Goal: Task Accomplishment & Management: Complete application form

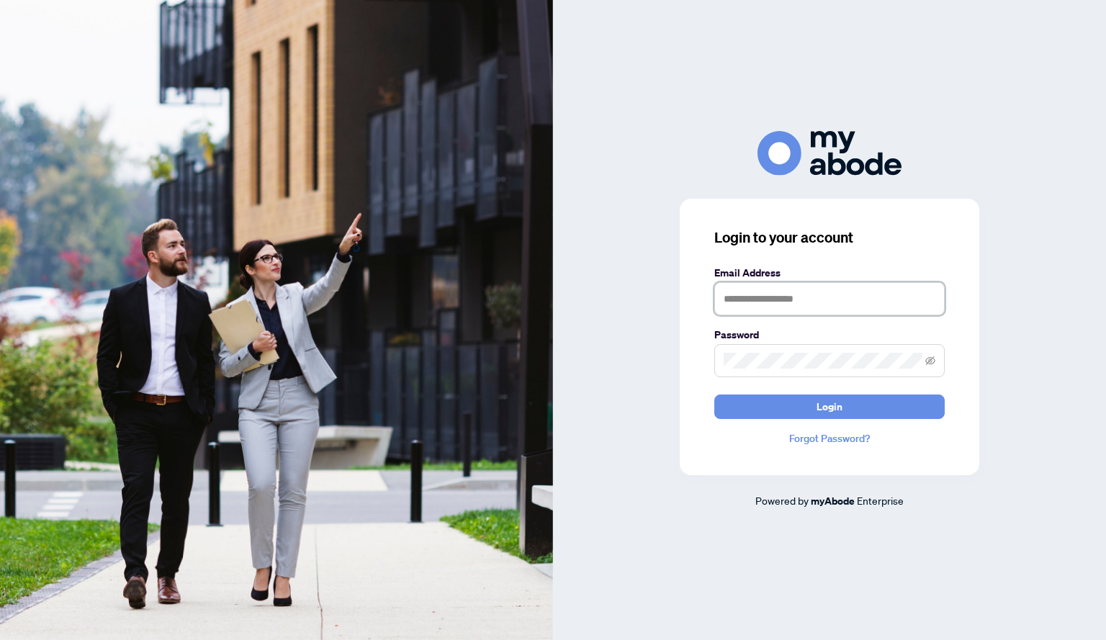
click at [753, 290] on input "text" at bounding box center [830, 298] width 230 height 33
type input "**********"
click at [753, 354] on span at bounding box center [830, 360] width 230 height 33
click at [808, 413] on button "Login" at bounding box center [830, 407] width 230 height 24
click at [715, 395] on button "Login" at bounding box center [830, 407] width 230 height 24
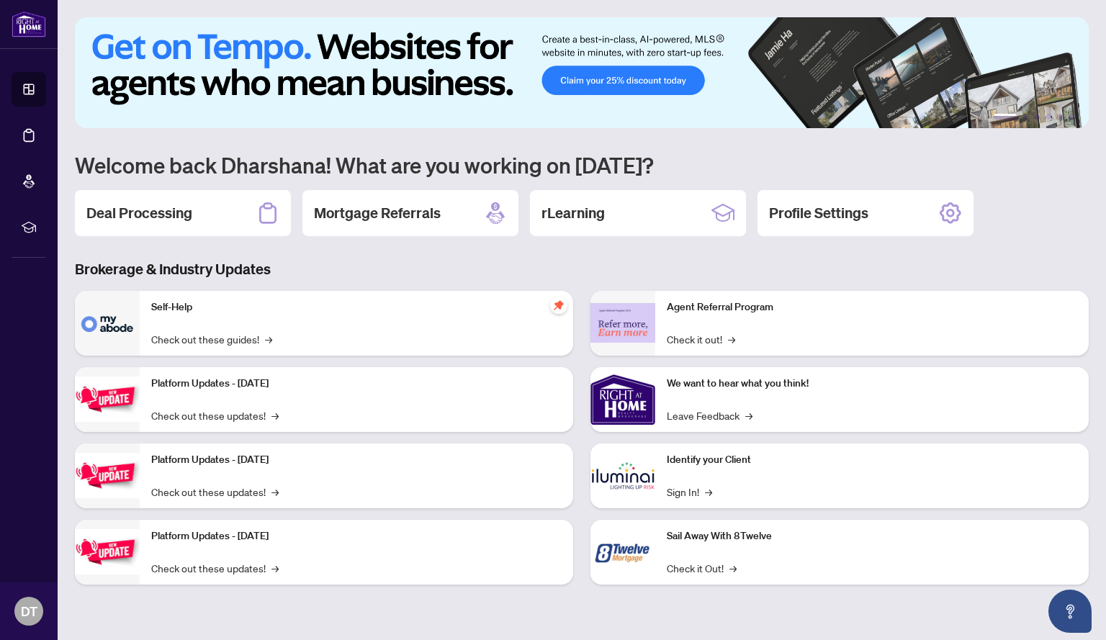
drag, startPoint x: 153, startPoint y: 213, endPoint x: 157, endPoint y: 228, distance: 15.0
click at [153, 213] on h2 "Deal Processing" at bounding box center [139, 213] width 106 height 20
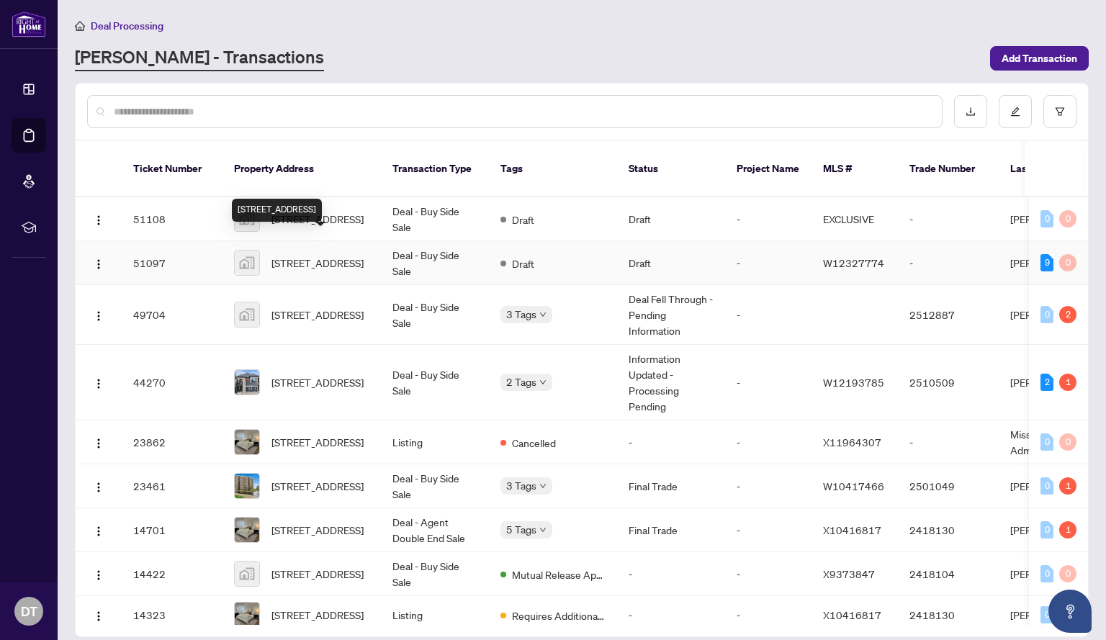
click at [300, 255] on span "[STREET_ADDRESS]" at bounding box center [318, 263] width 92 height 16
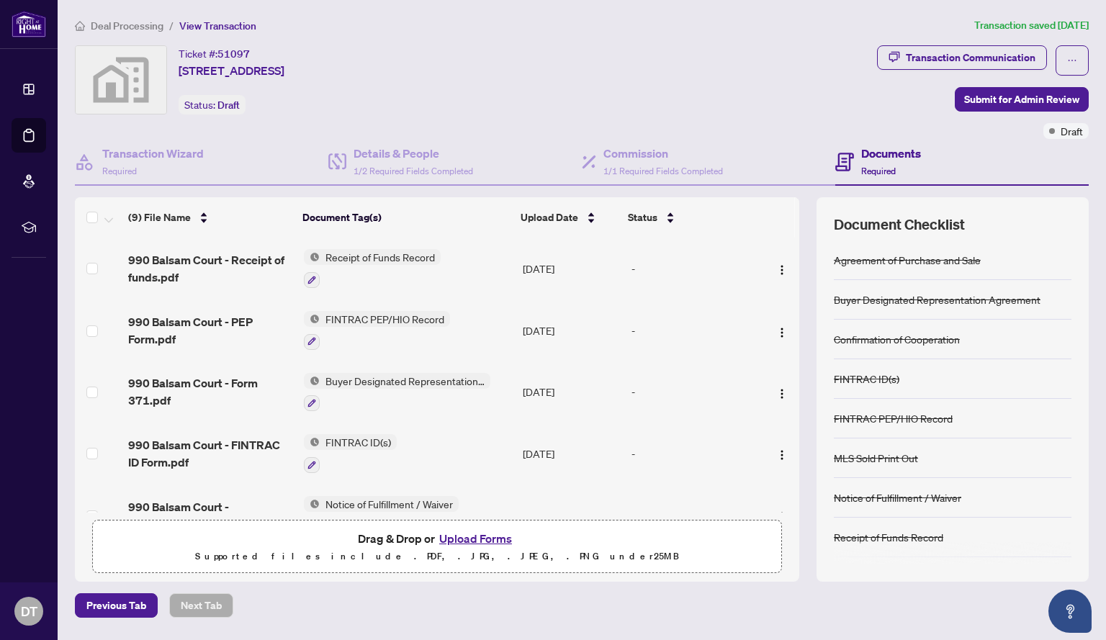
scroll to position [37, 0]
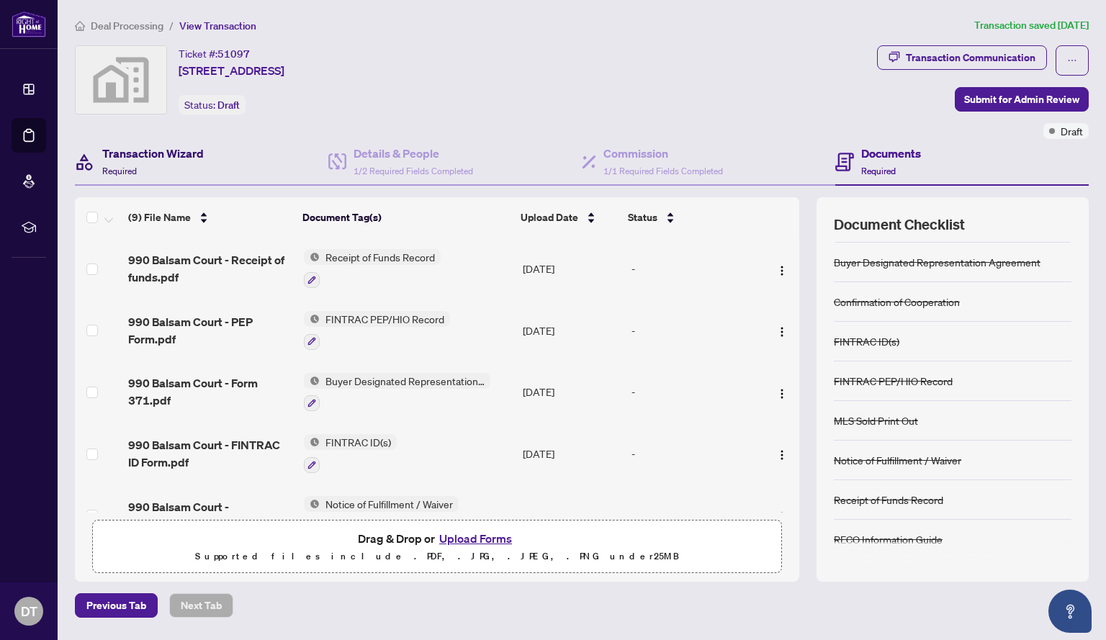
click at [133, 164] on div "Transaction Wizard Required" at bounding box center [153, 162] width 102 height 34
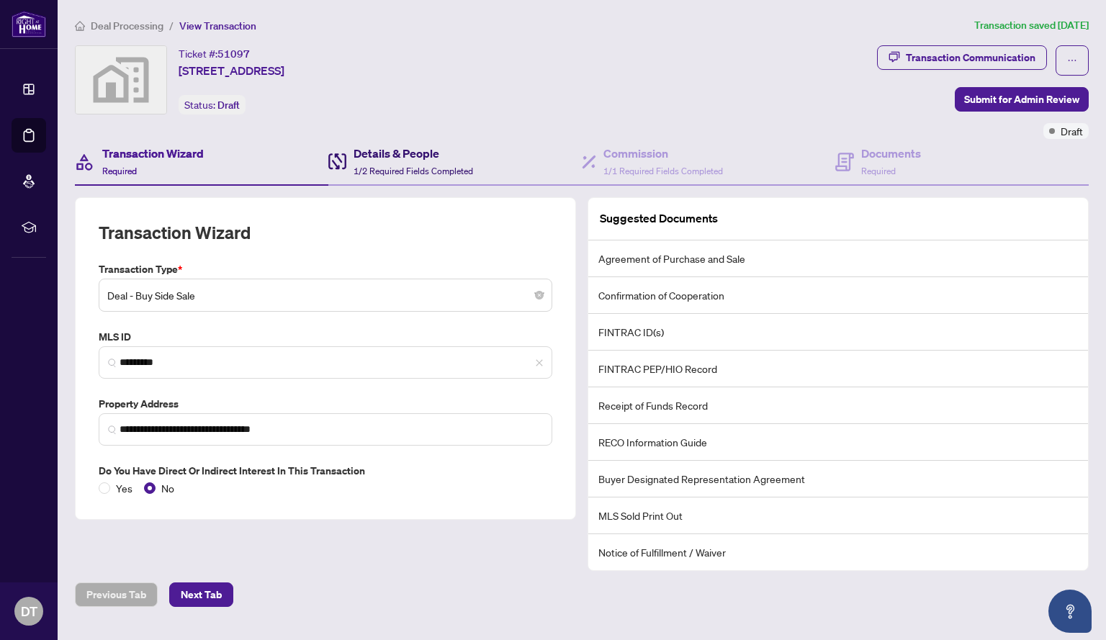
click at [385, 161] on div "Details & People 1/2 Required Fields Completed" at bounding box center [414, 162] width 120 height 34
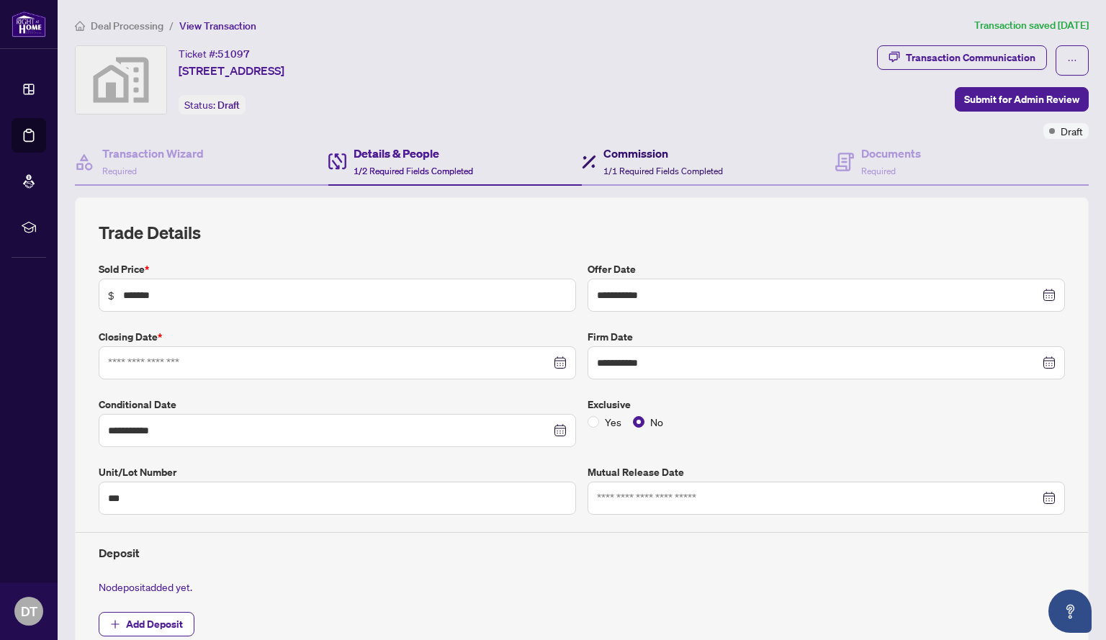
click at [624, 151] on h4 "Commission" at bounding box center [664, 153] width 120 height 17
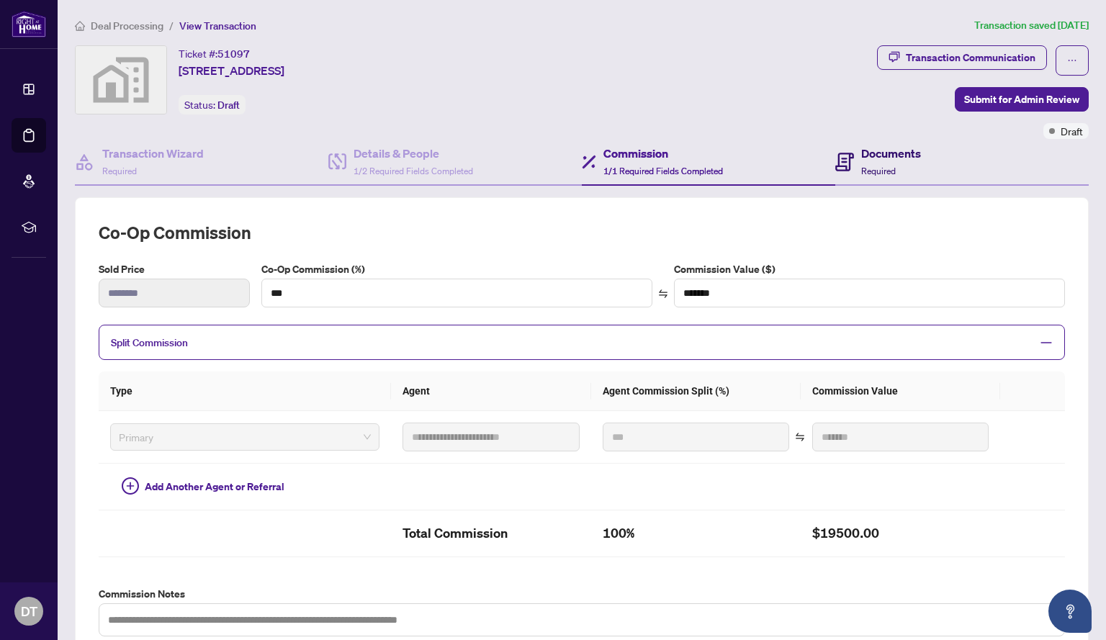
click at [865, 159] on h4 "Documents" at bounding box center [891, 153] width 60 height 17
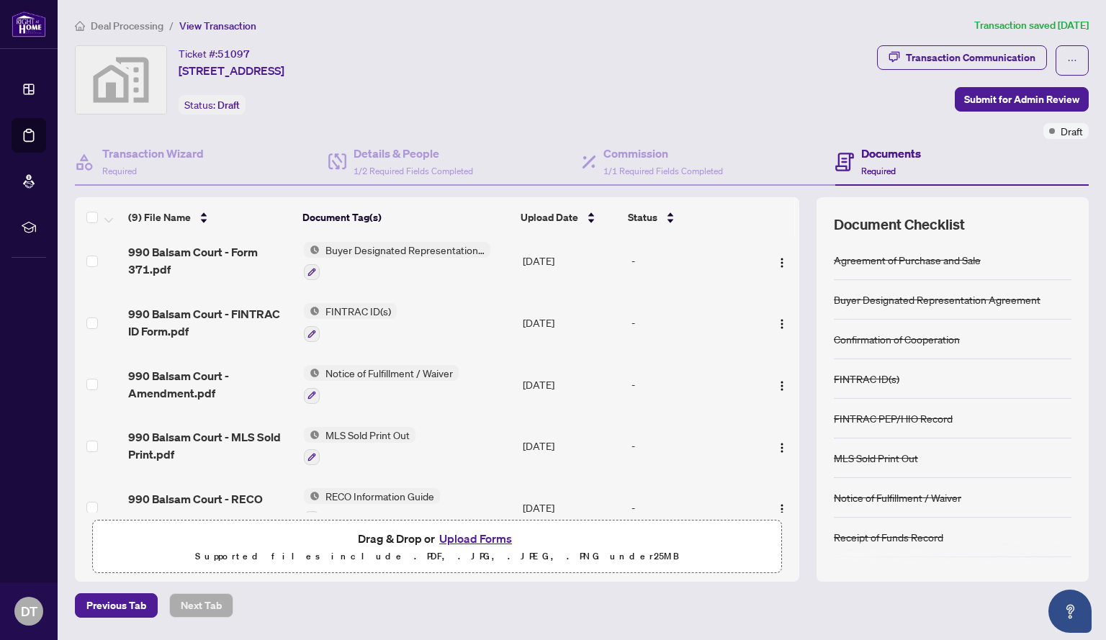
scroll to position [283, 0]
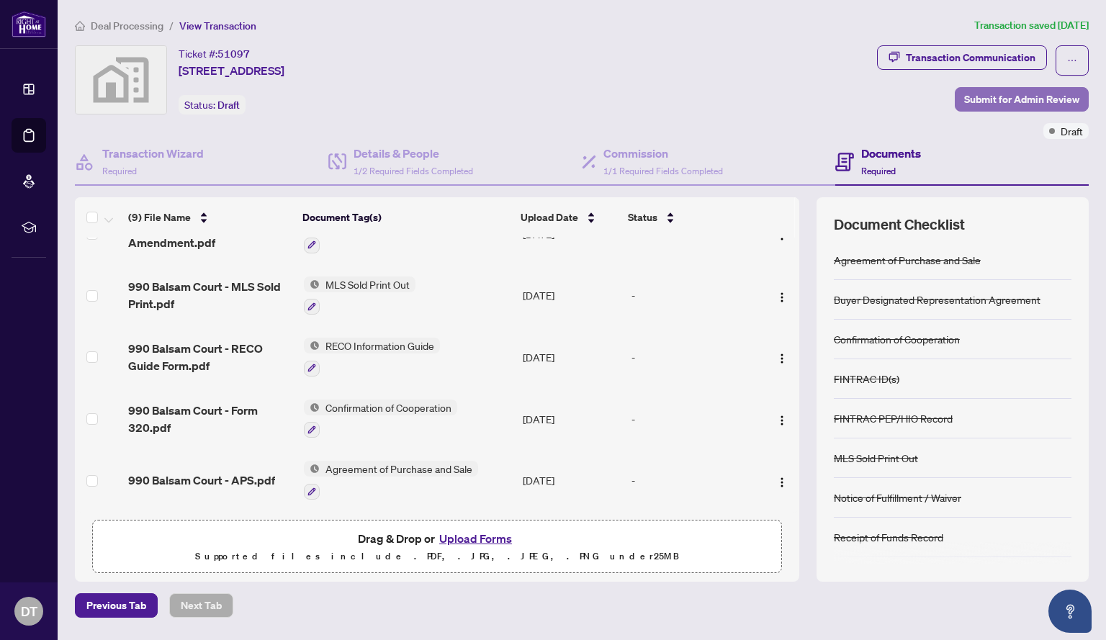
click at [993, 103] on span "Submit for Admin Review" at bounding box center [1021, 99] width 115 height 23
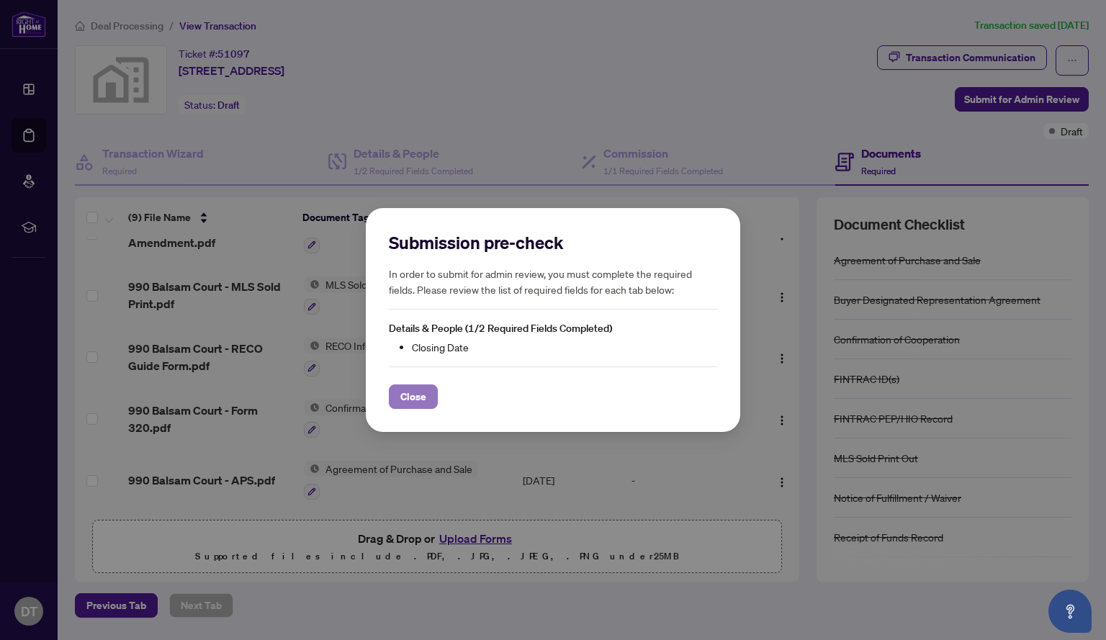
click at [418, 396] on span "Close" at bounding box center [413, 396] width 26 height 23
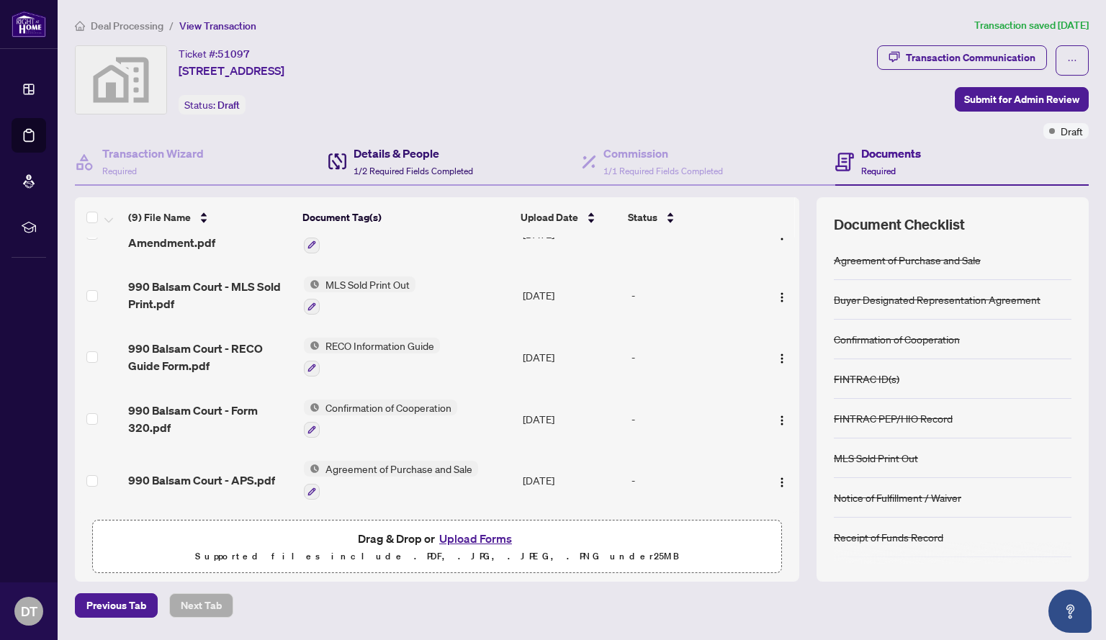
click at [354, 149] on h4 "Details & People" at bounding box center [414, 153] width 120 height 17
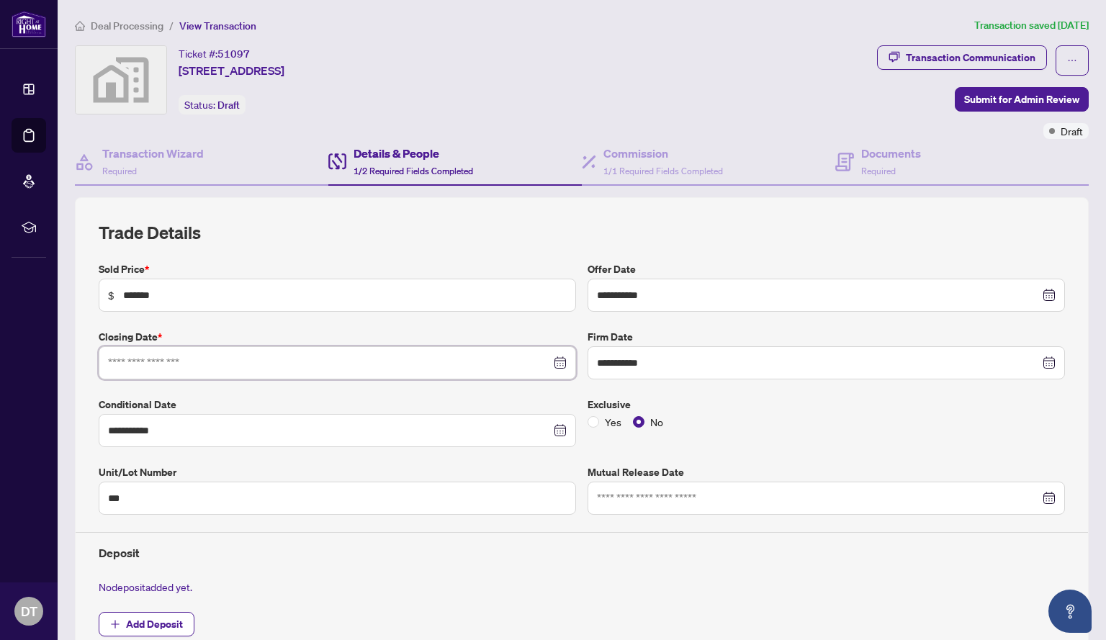
click at [117, 367] on input at bounding box center [329, 363] width 443 height 16
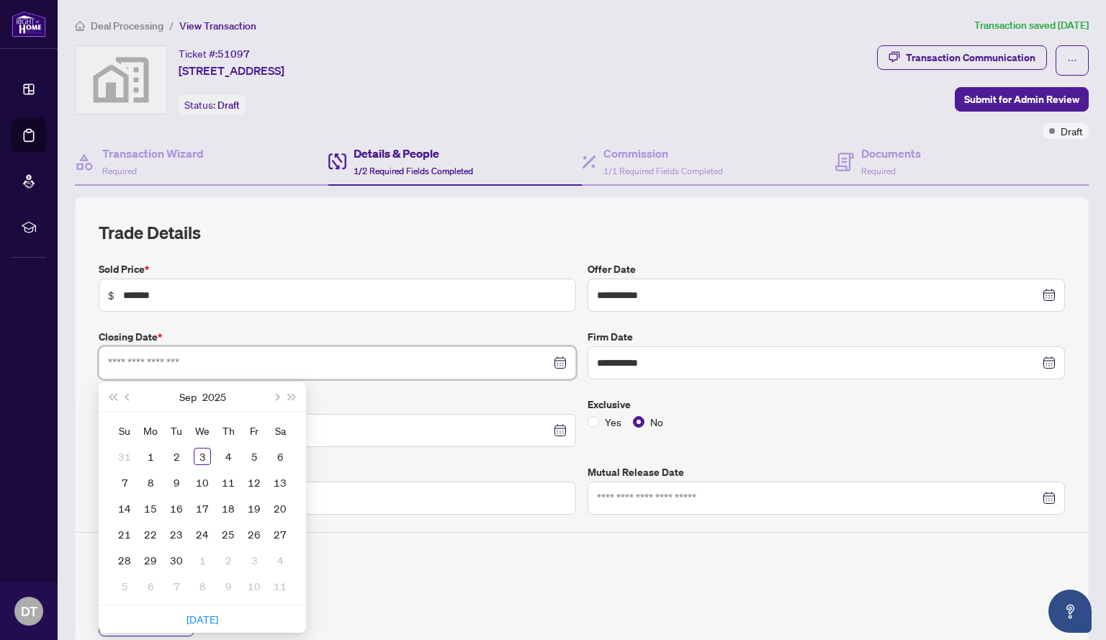
click at [117, 367] on input at bounding box center [329, 363] width 443 height 16
click at [279, 396] on span "Next month (PageDown)" at bounding box center [275, 396] width 7 height 7
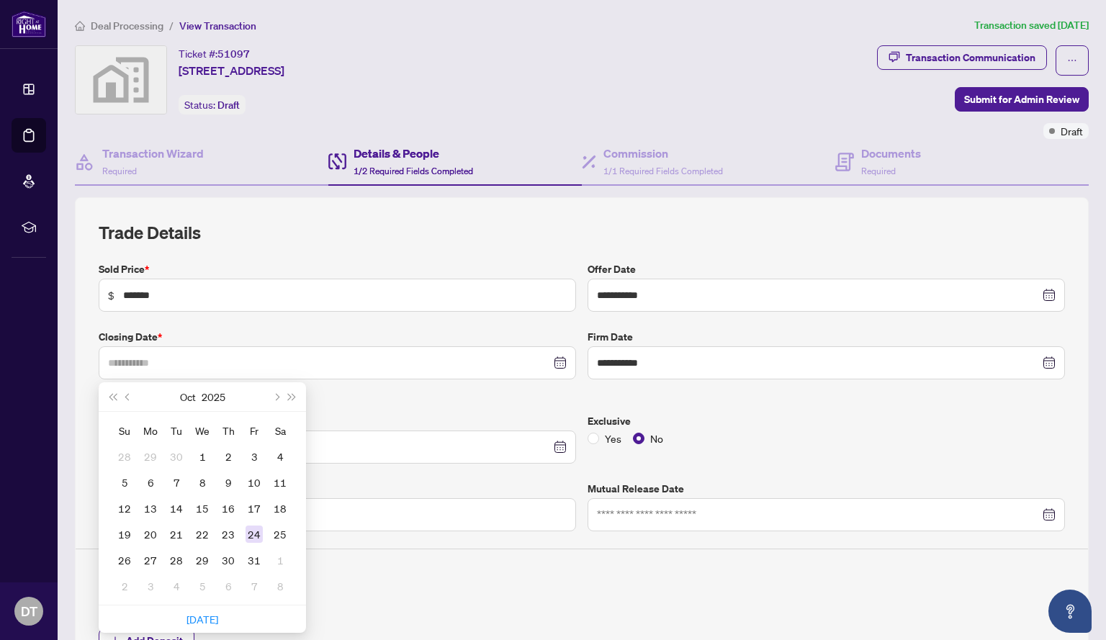
type input "**********"
click at [256, 539] on div "24" at bounding box center [254, 534] width 17 height 17
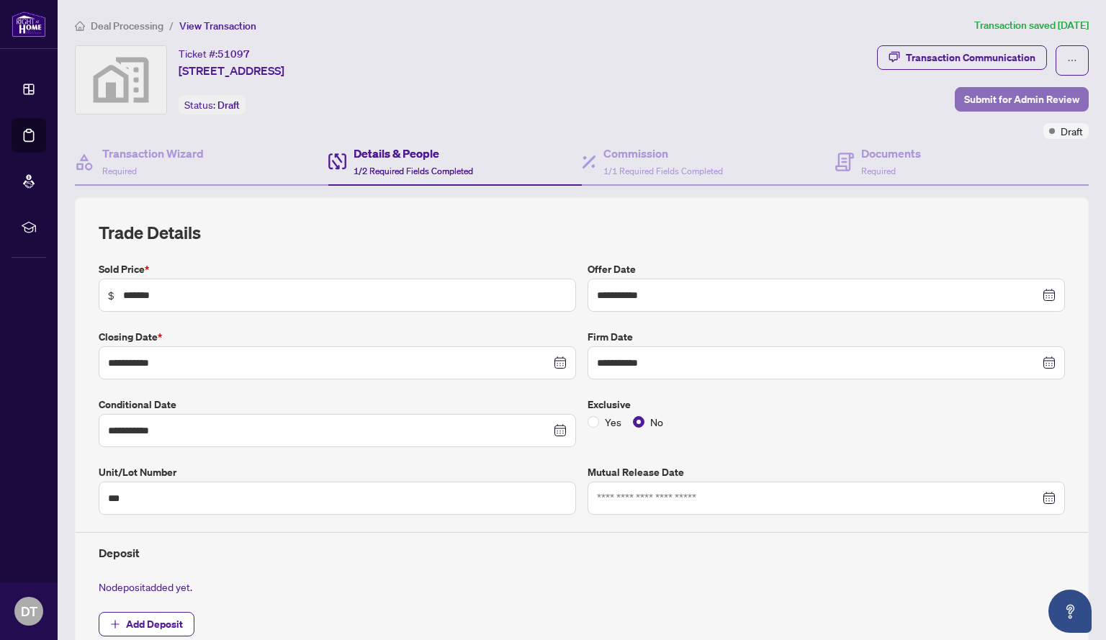
click at [972, 99] on span "Submit for Admin Review" at bounding box center [1021, 99] width 115 height 23
click at [385, 164] on div "Details & People 2/2 Required Fields Completed" at bounding box center [414, 162] width 120 height 34
click at [623, 160] on h4 "Commission" at bounding box center [664, 153] width 120 height 17
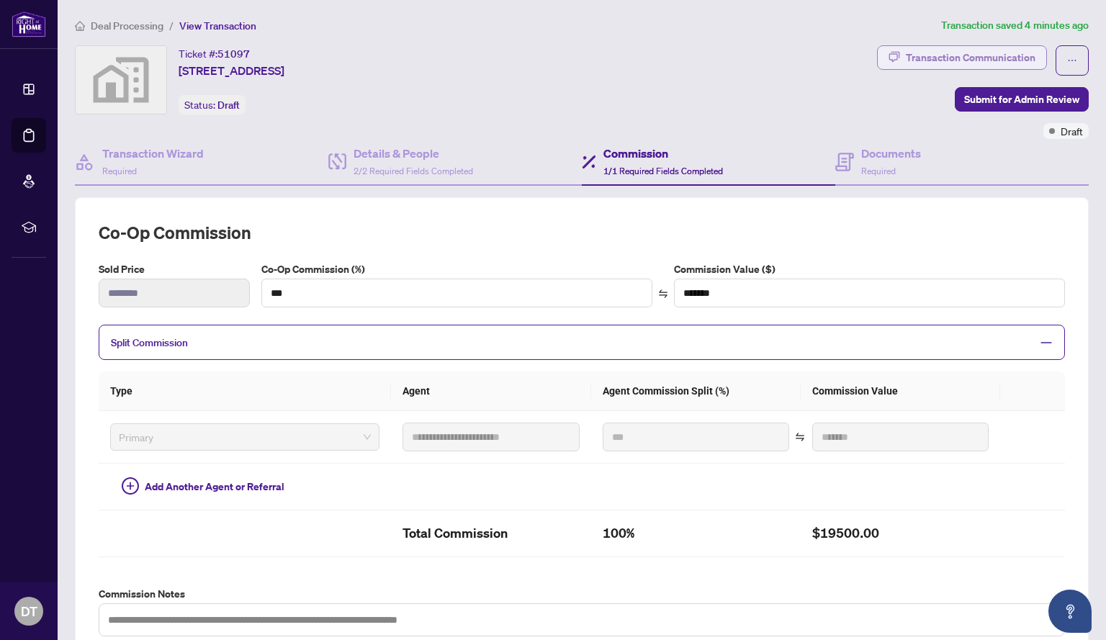
click at [981, 61] on div "Transaction Communication" at bounding box center [971, 57] width 130 height 23
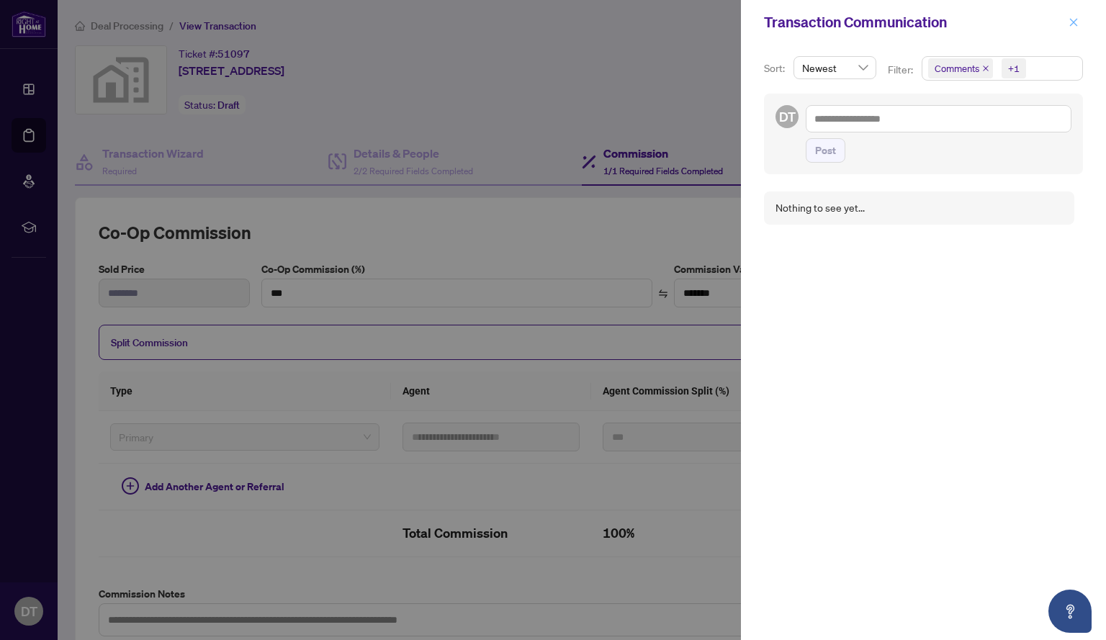
click at [1075, 28] on span "button" at bounding box center [1074, 22] width 10 height 23
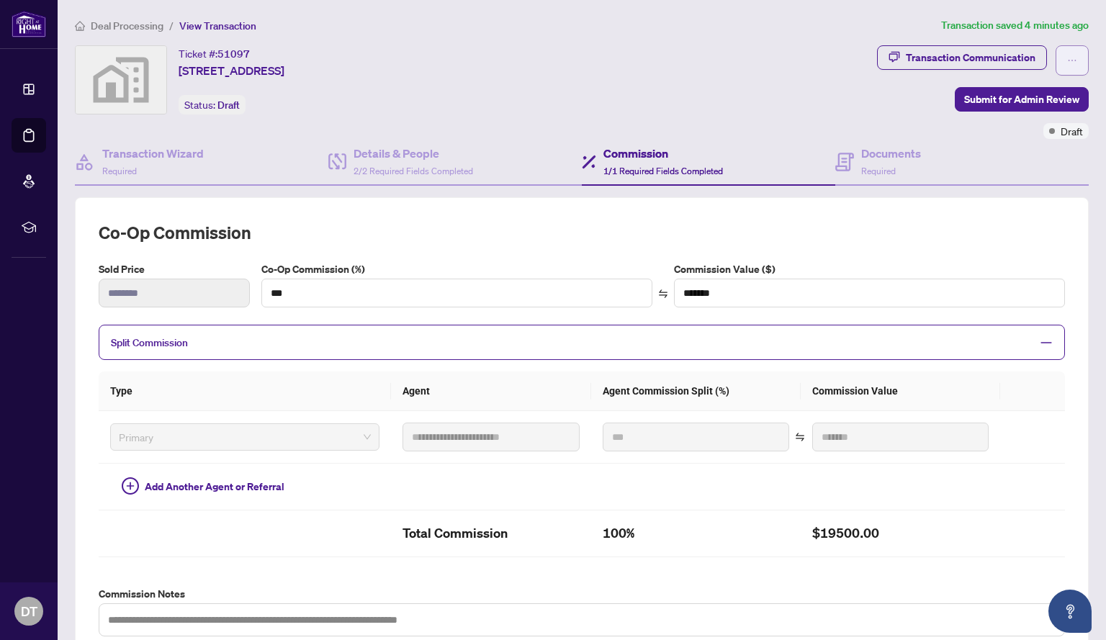
click at [1067, 58] on icon "ellipsis" at bounding box center [1072, 60] width 10 height 10
click at [715, 80] on div "Ticket #: 51097 [STREET_ADDRESS] Status: Draft" at bounding box center [473, 79] width 797 height 69
click at [612, 79] on div "Ticket #: 51097 [STREET_ADDRESS] Status: Draft" at bounding box center [473, 79] width 797 height 69
click at [168, 148] on h4 "Transaction Wizard" at bounding box center [153, 153] width 102 height 17
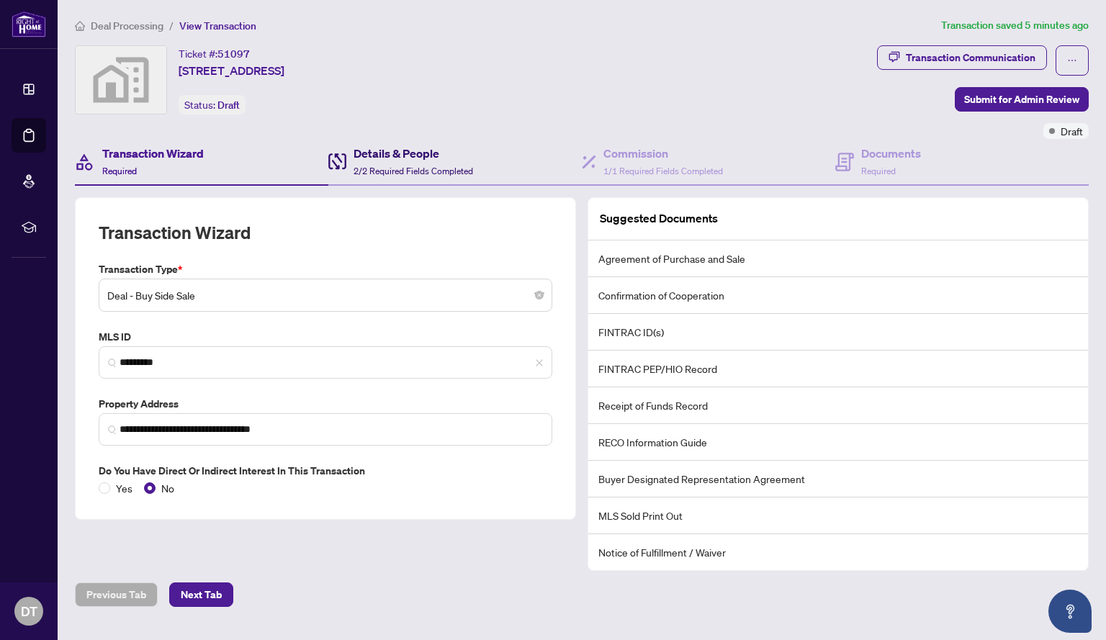
click at [395, 145] on h4 "Details & People" at bounding box center [414, 153] width 120 height 17
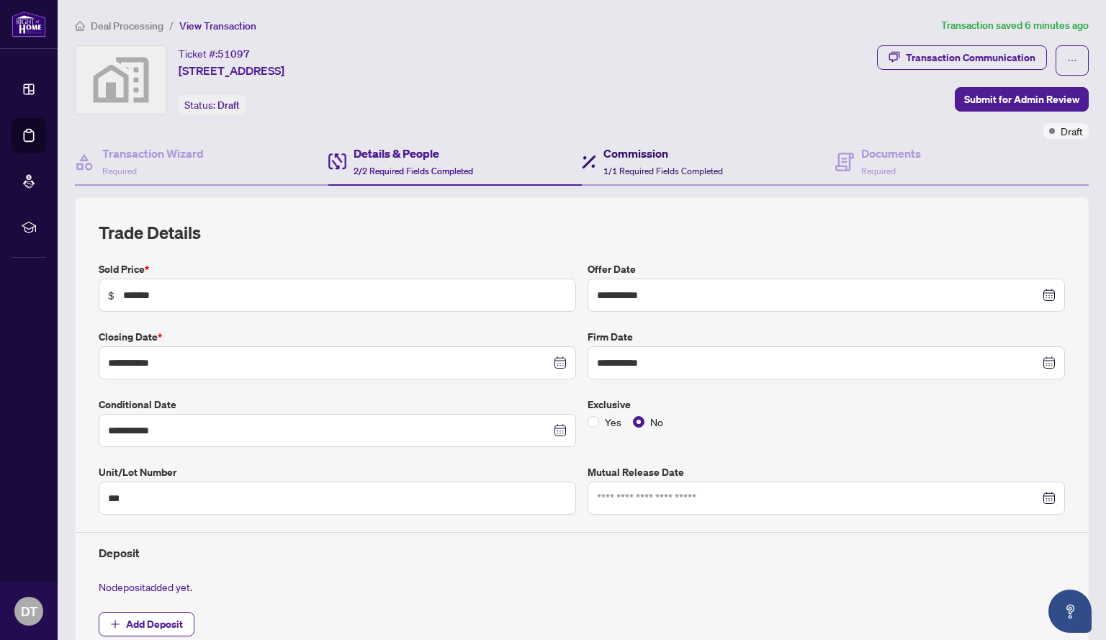
click at [596, 162] on div "Commission 1/1 Required Fields Completed" at bounding box center [652, 162] width 141 height 34
type textarea "**********"
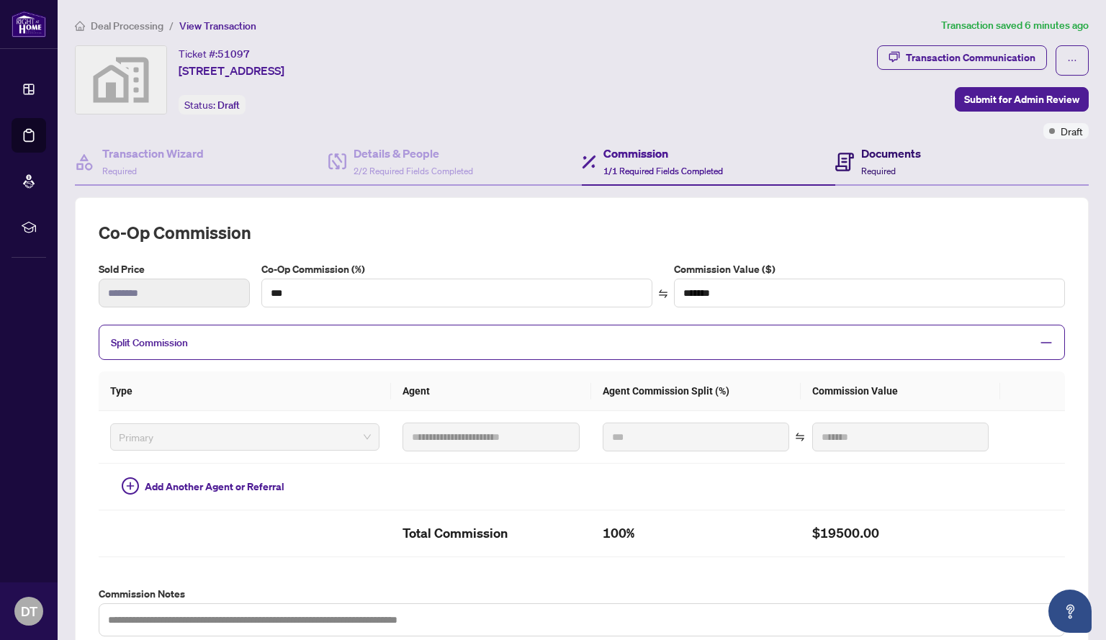
click at [873, 153] on h4 "Documents" at bounding box center [891, 153] width 60 height 17
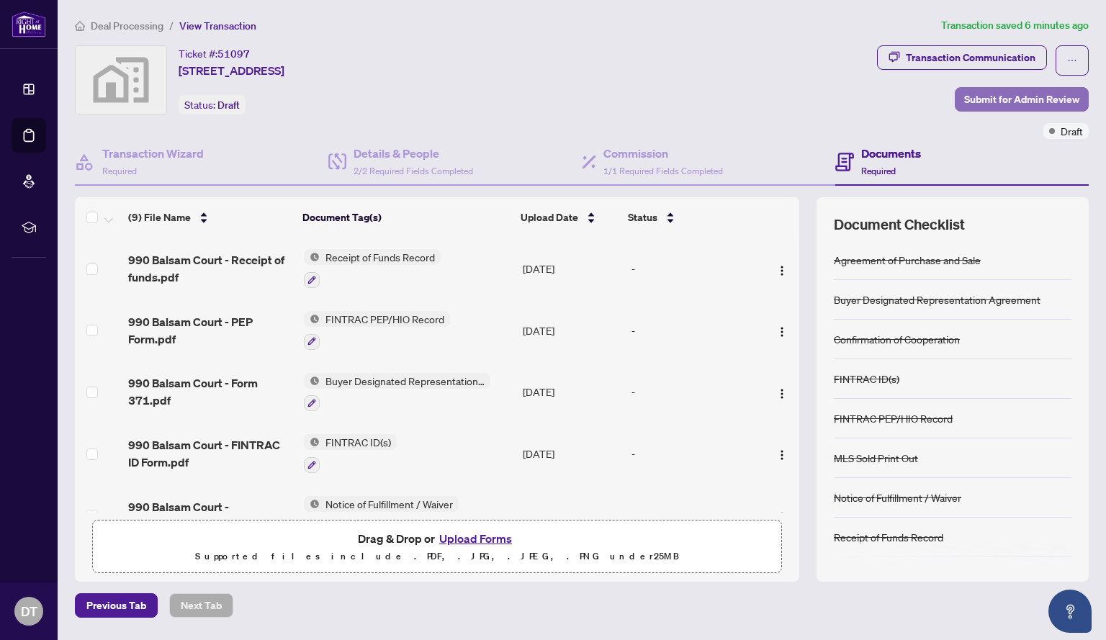
click at [1010, 97] on span "Submit for Admin Review" at bounding box center [1021, 99] width 115 height 23
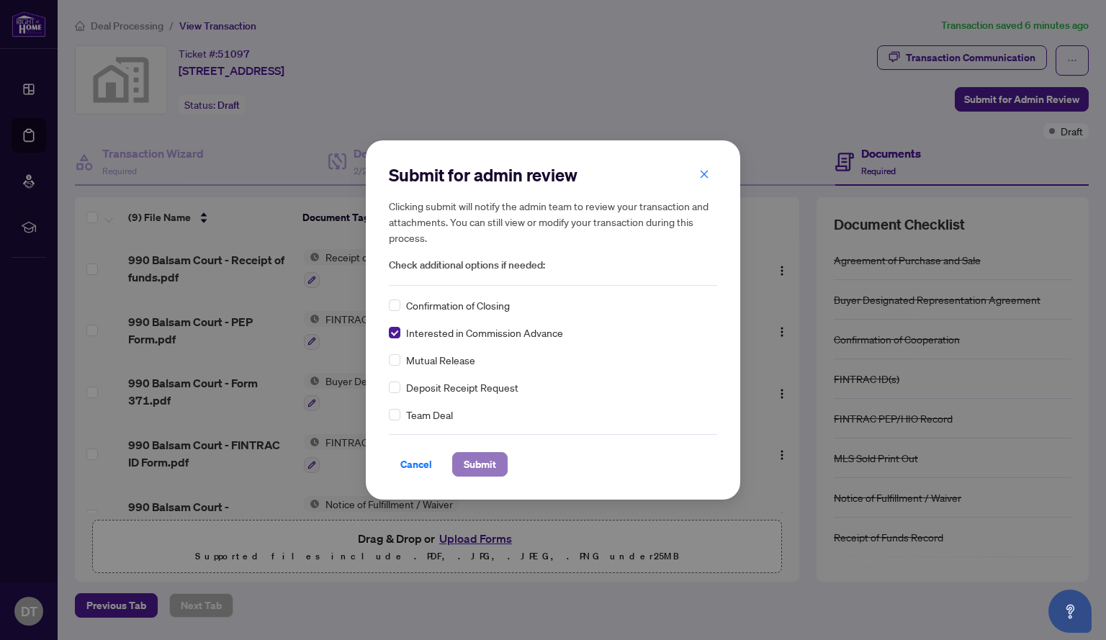
click at [493, 465] on span "Submit" at bounding box center [480, 464] width 32 height 23
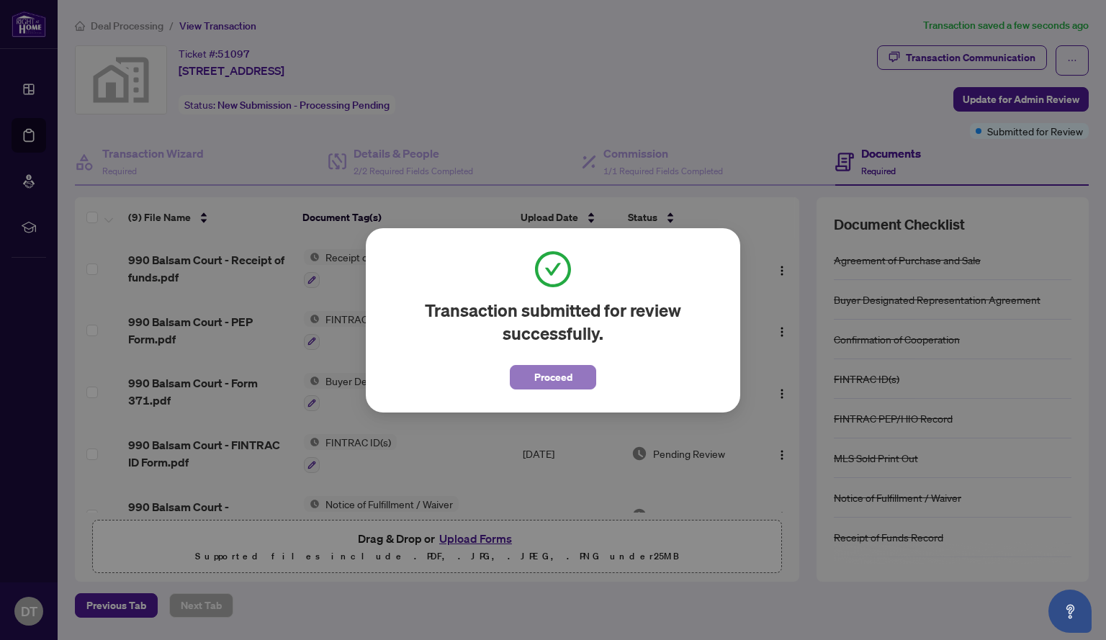
click at [580, 380] on button "Proceed" at bounding box center [553, 377] width 86 height 24
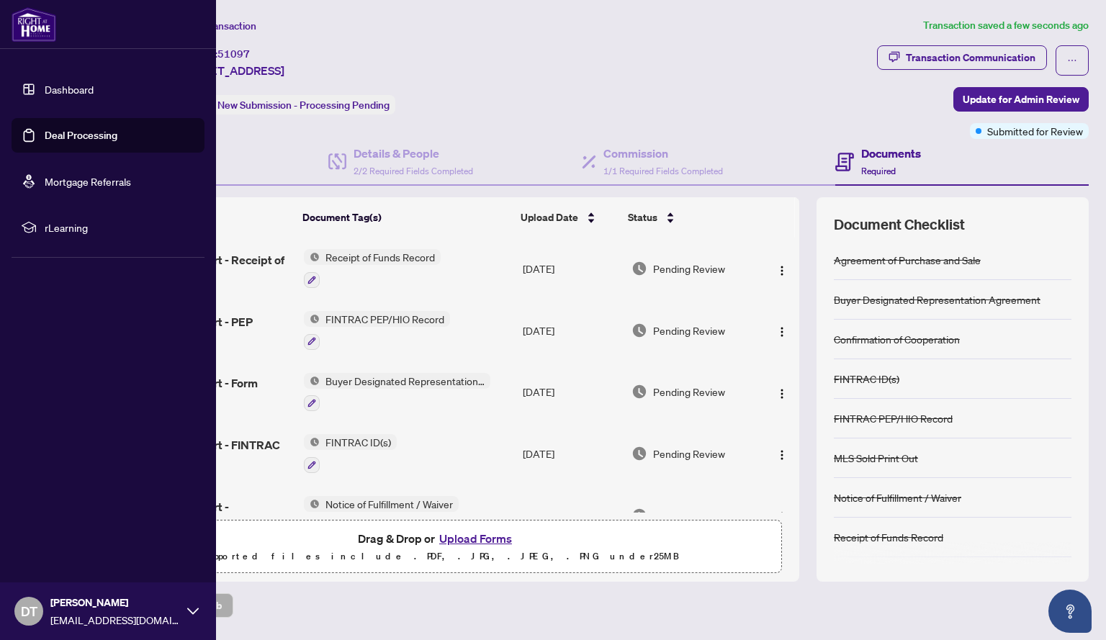
click at [71, 139] on link "Deal Processing" at bounding box center [81, 135] width 73 height 13
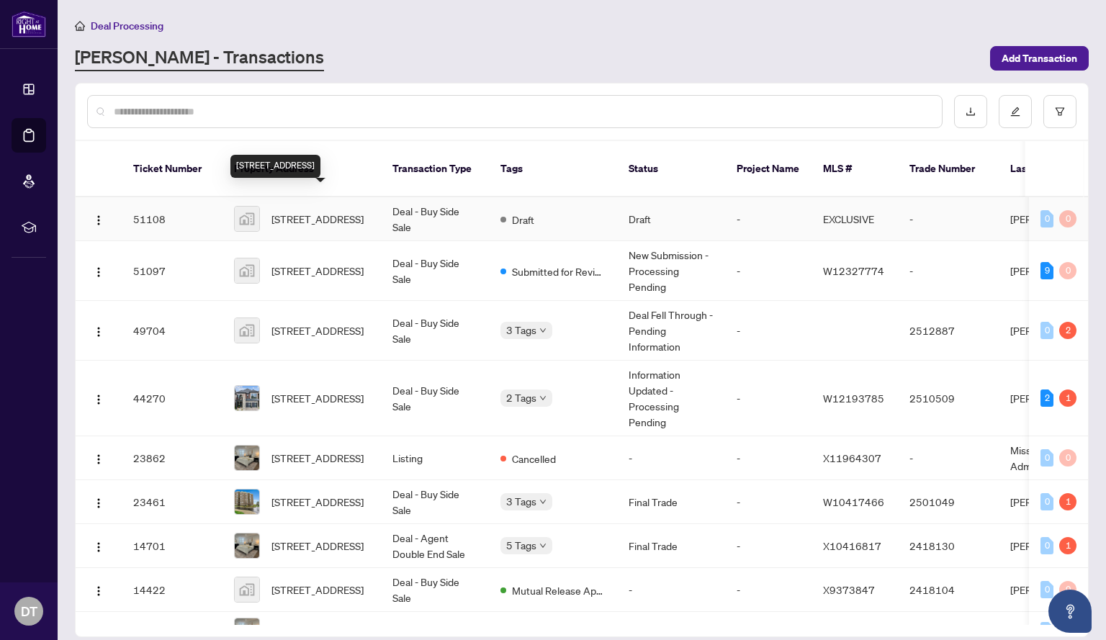
click at [303, 211] on span "[STREET_ADDRESS]" at bounding box center [318, 219] width 92 height 16
